Goal: Task Accomplishment & Management: Use online tool/utility

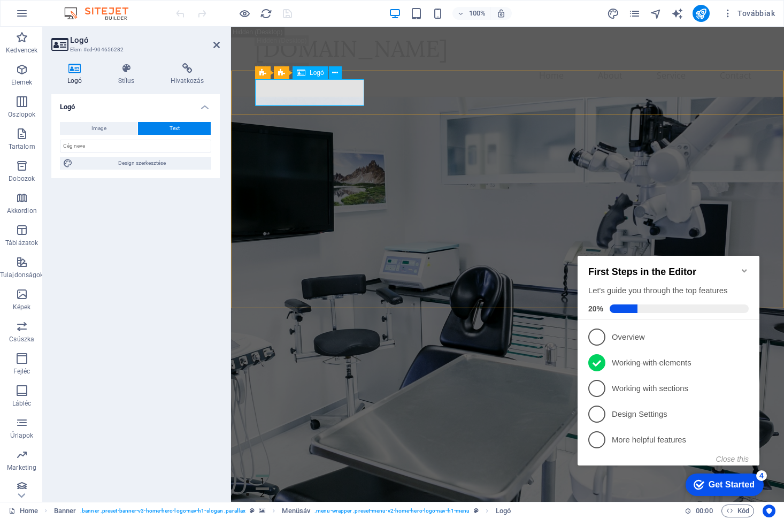
click at [131, 146] on input "text" at bounding box center [135, 146] width 151 height 13
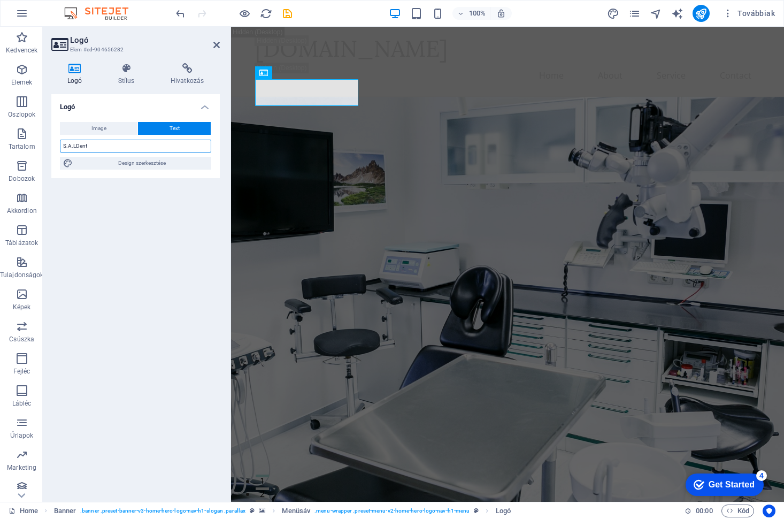
click at [75, 147] on input "S.A.LDent" at bounding box center [135, 146] width 151 height 13
type input "[PERSON_NAME]"
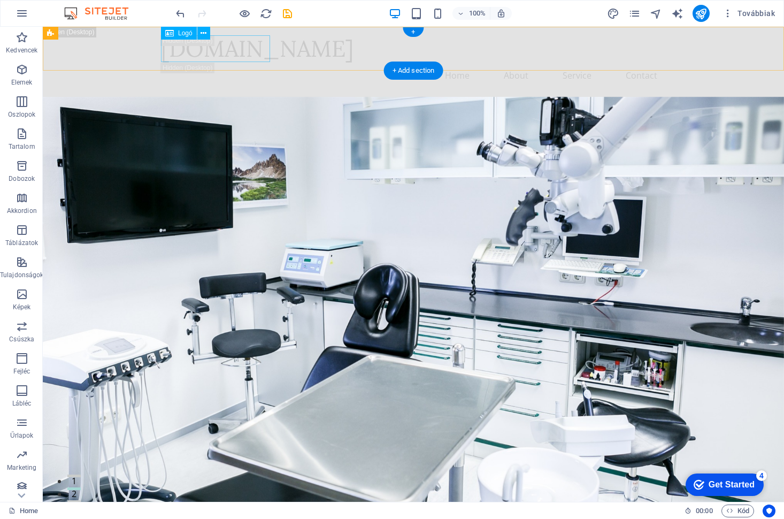
click at [180, 33] on span "Logó" at bounding box center [185, 33] width 14 height 6
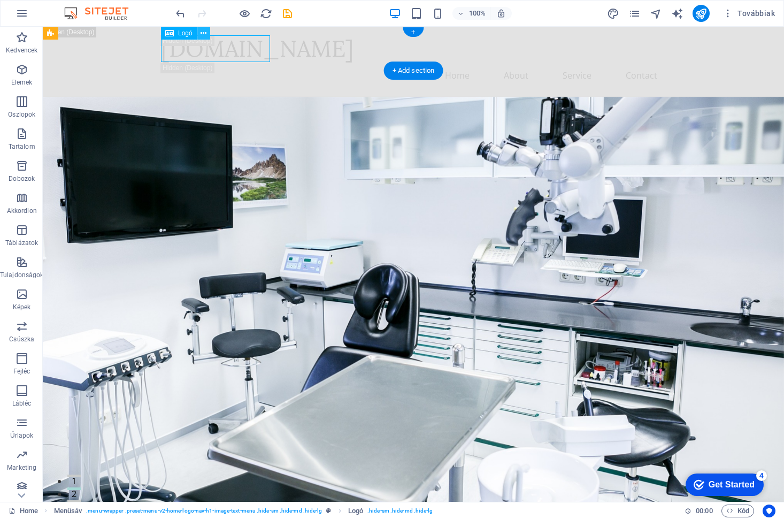
click at [203, 32] on icon at bounding box center [204, 33] width 6 height 11
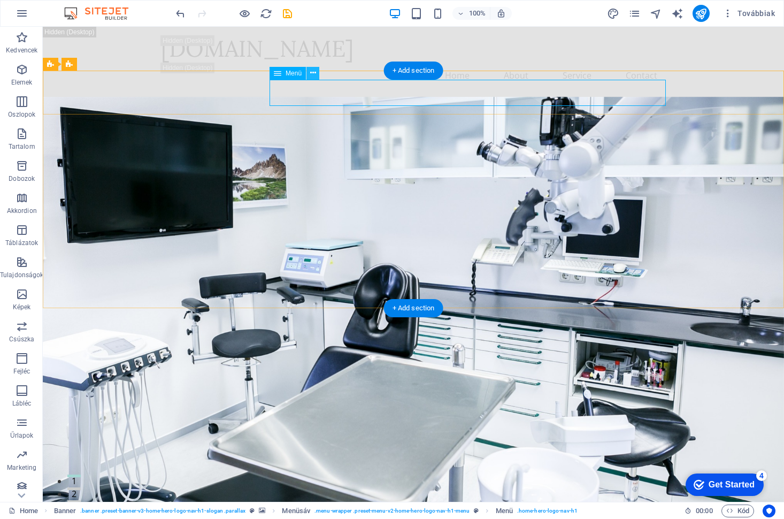
click at [315, 70] on icon at bounding box center [313, 72] width 6 height 11
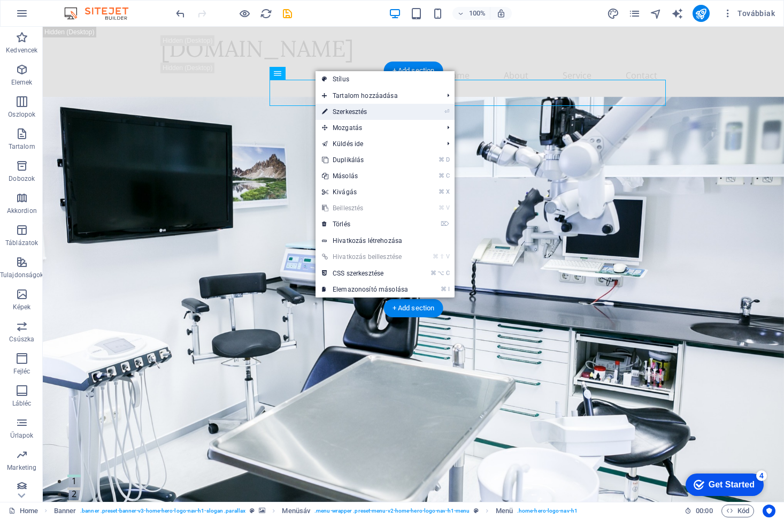
click at [336, 109] on link "⏎ Szerkesztés" at bounding box center [365, 112] width 99 height 16
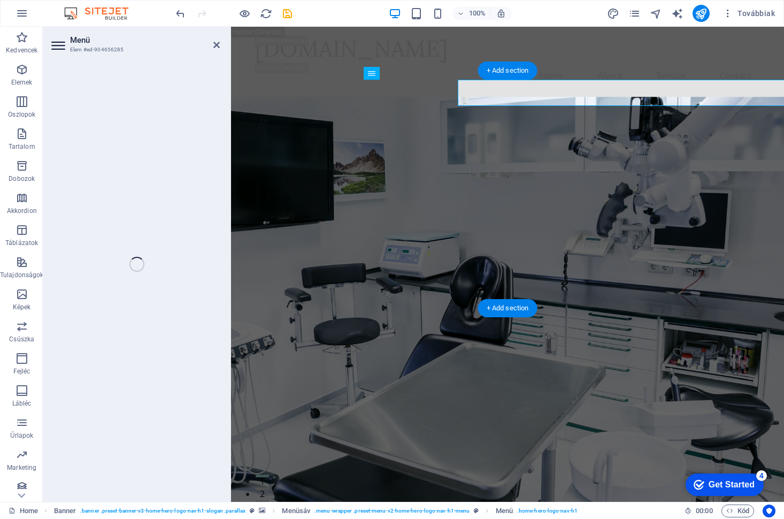
select select
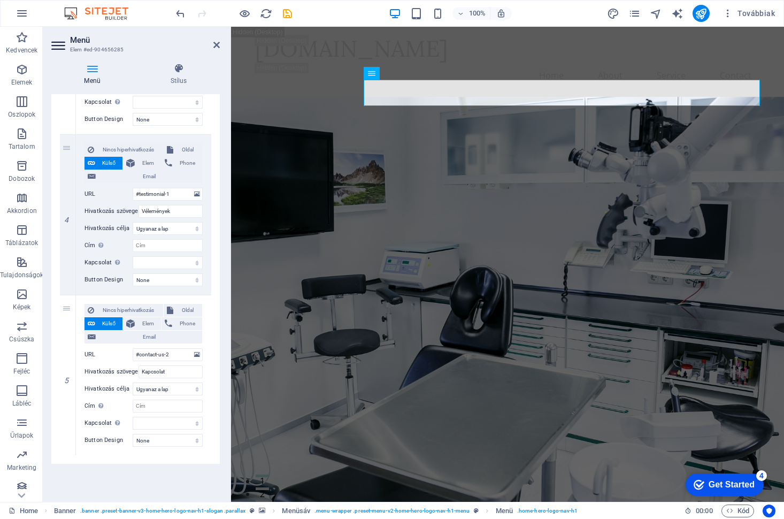
scroll to position [542, 0]
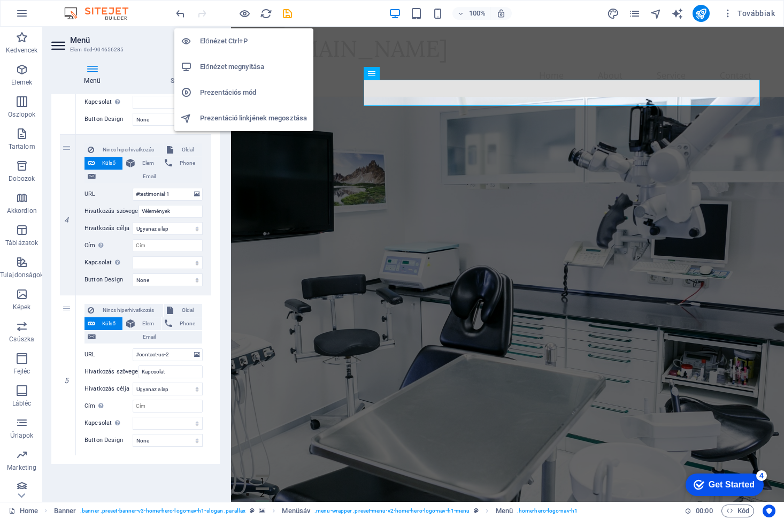
click at [219, 40] on h6 "Előnézet Ctrl+P" at bounding box center [253, 41] width 107 height 13
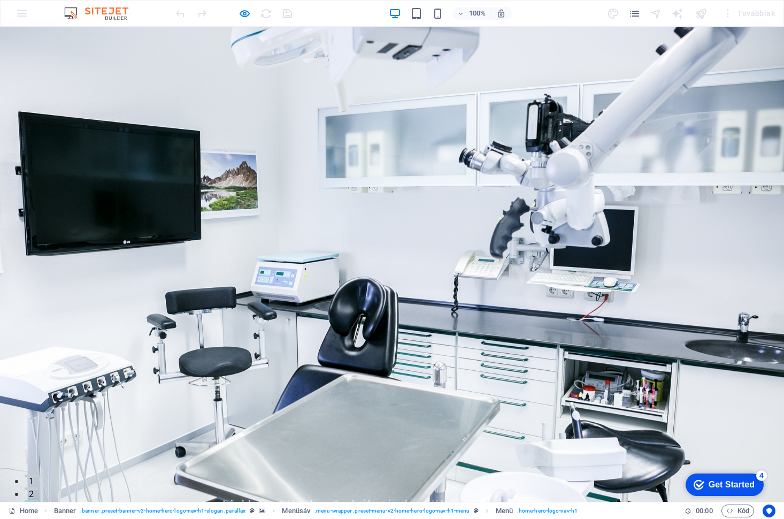
scroll to position [0, 0]
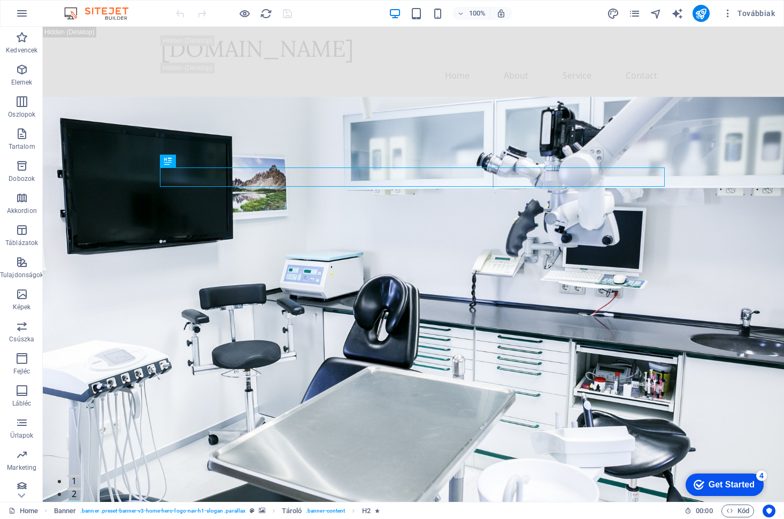
click at [243, 16] on icon "button" at bounding box center [245, 13] width 12 height 12
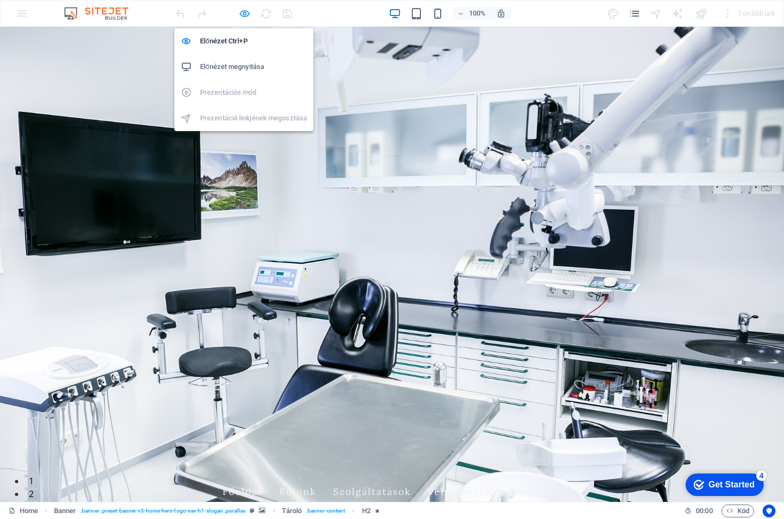
click at [243, 13] on icon "button" at bounding box center [245, 13] width 12 height 12
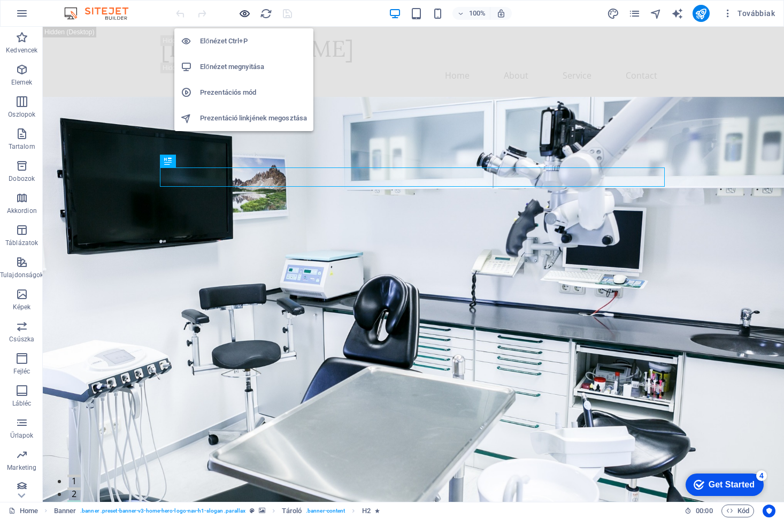
click at [243, 13] on icon "button" at bounding box center [245, 13] width 12 height 12
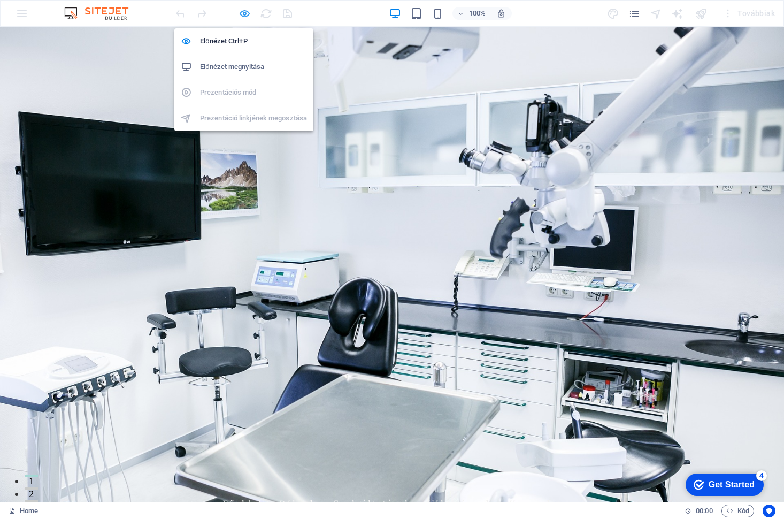
click at [246, 15] on icon "button" at bounding box center [245, 13] width 12 height 12
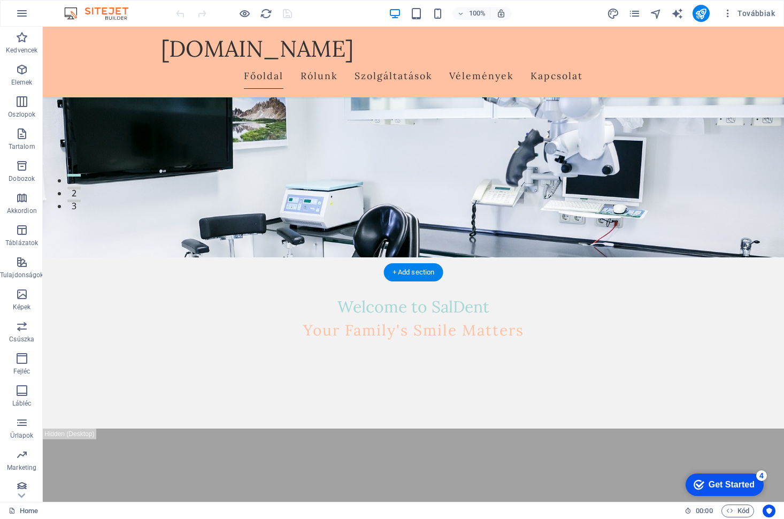
scroll to position [325, 0]
